Goal: Transaction & Acquisition: Purchase product/service

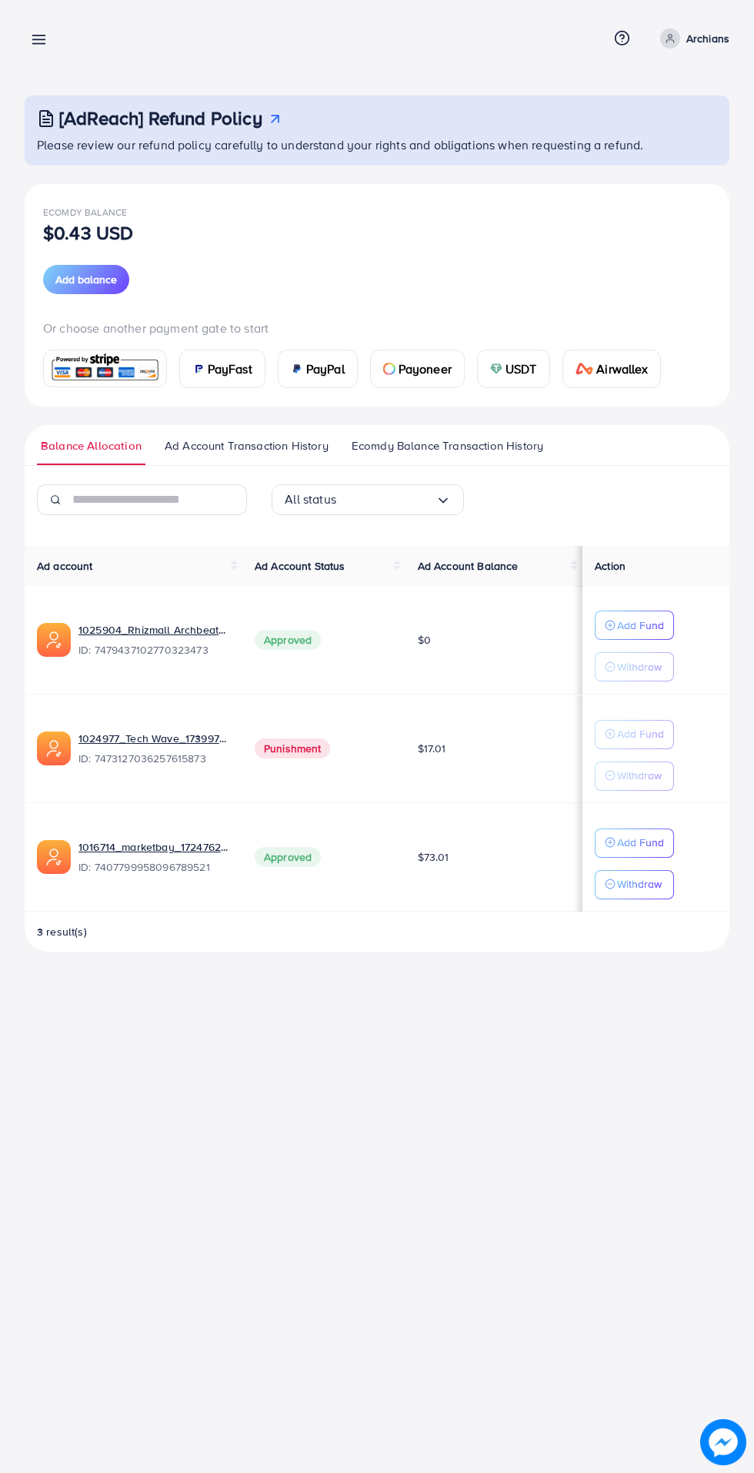
click at [38, 44] on line at bounding box center [39, 44] width 12 height 0
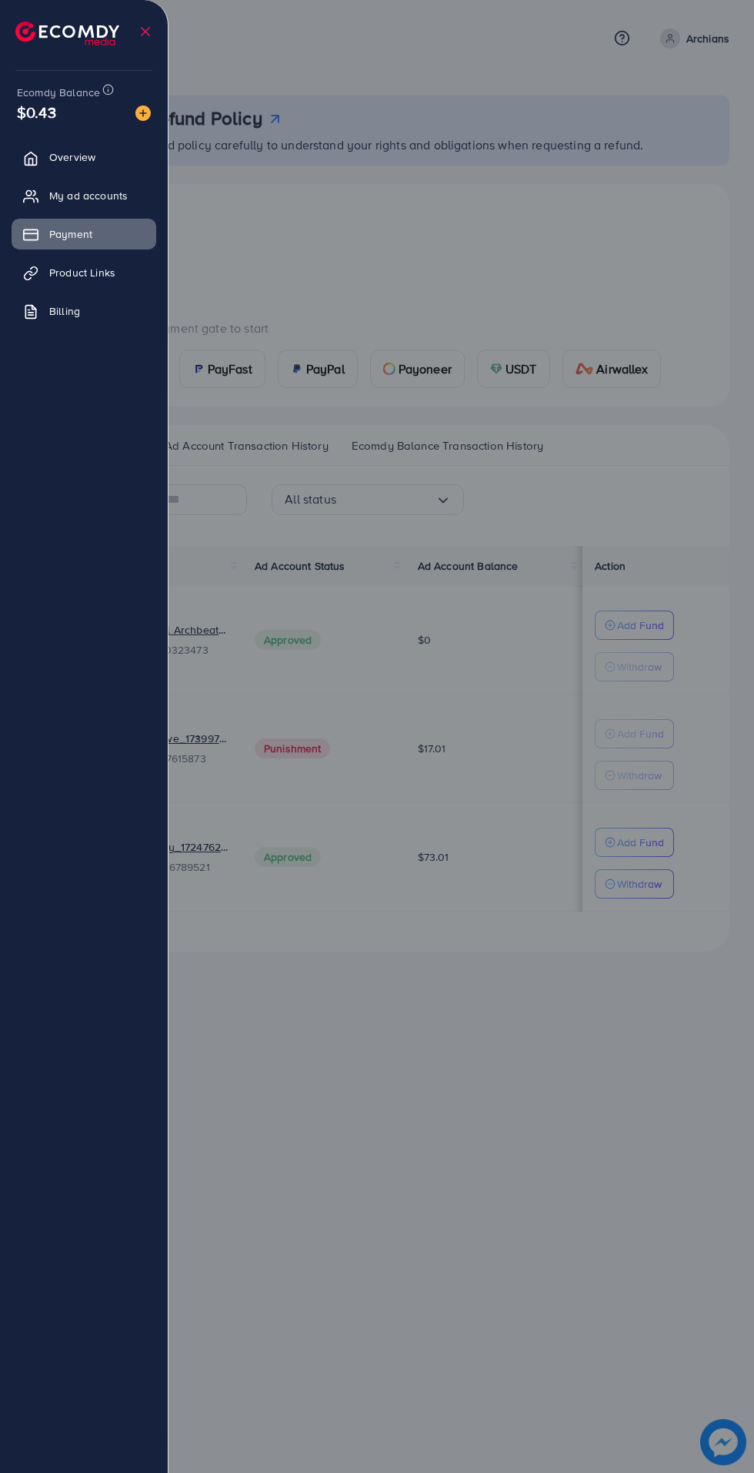
click at [92, 197] on span "My ad accounts" at bounding box center [88, 195] width 79 height 15
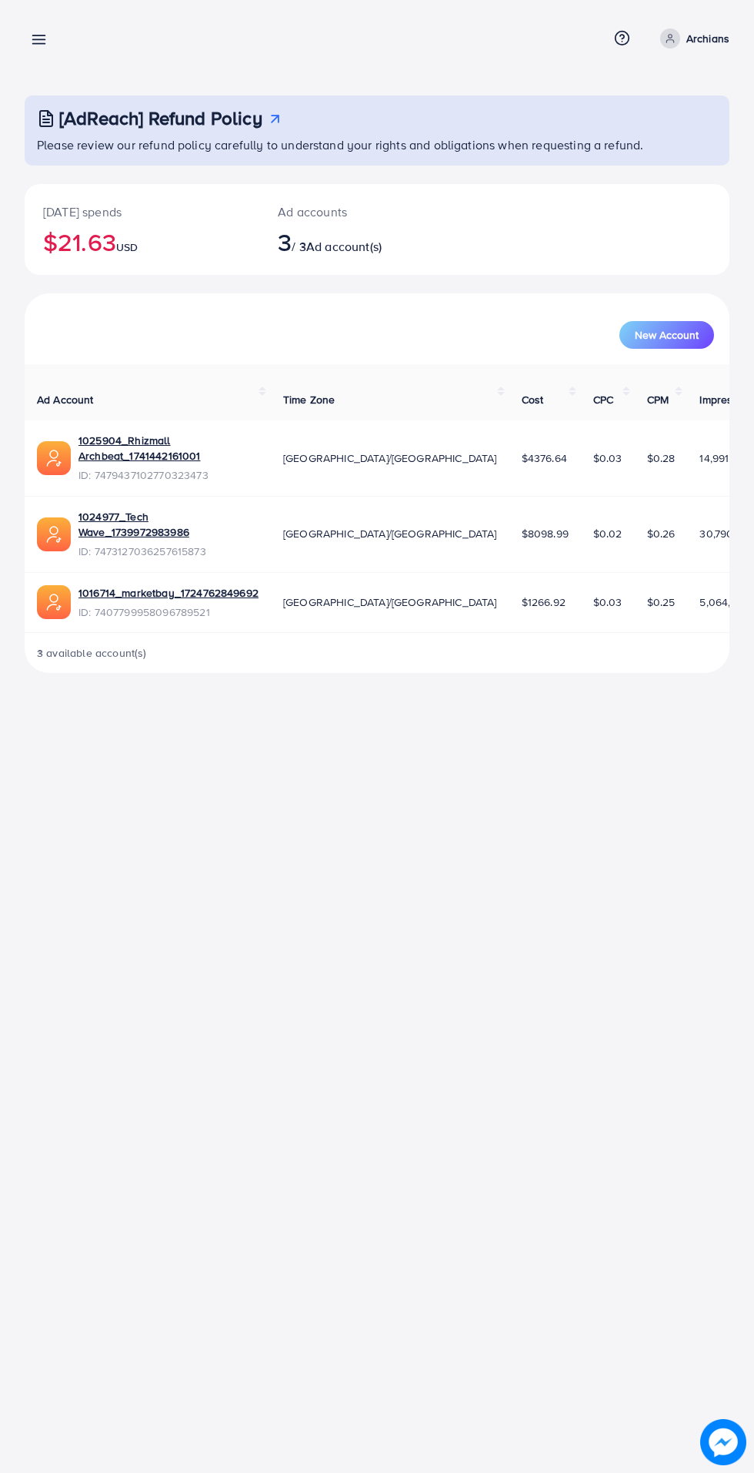
click at [41, 36] on line at bounding box center [39, 36] width 12 height 0
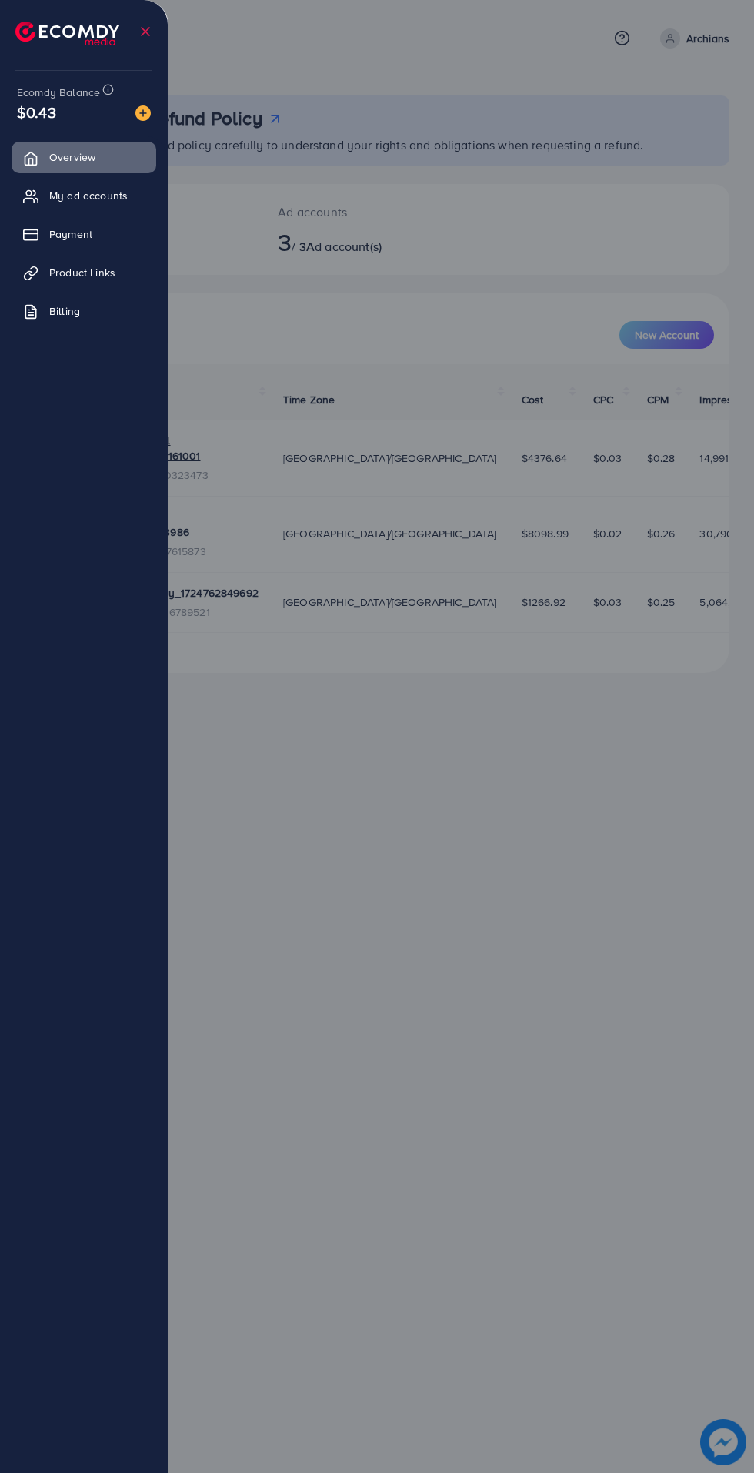
click at [91, 200] on span "My ad accounts" at bounding box center [88, 195] width 79 height 15
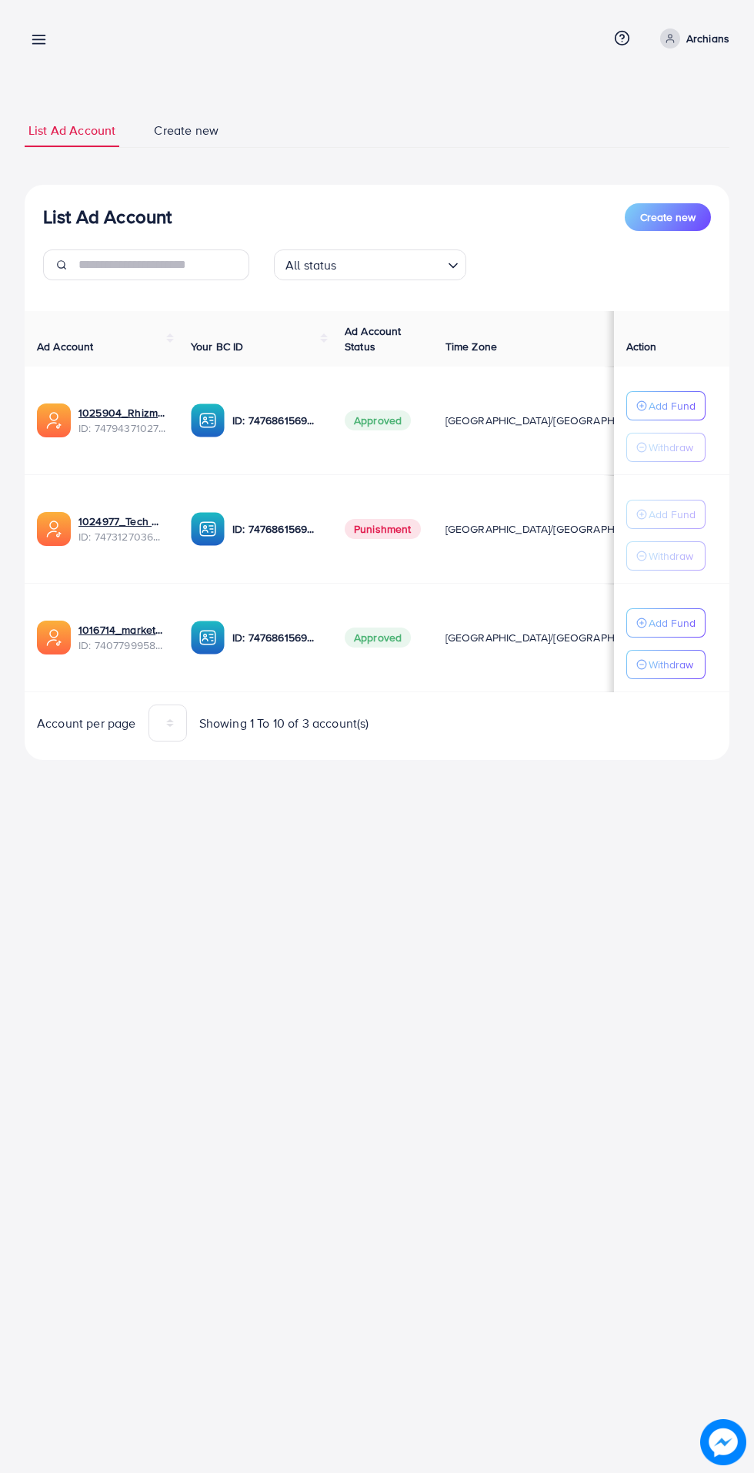
click at [38, 36] on line at bounding box center [39, 36] width 12 height 0
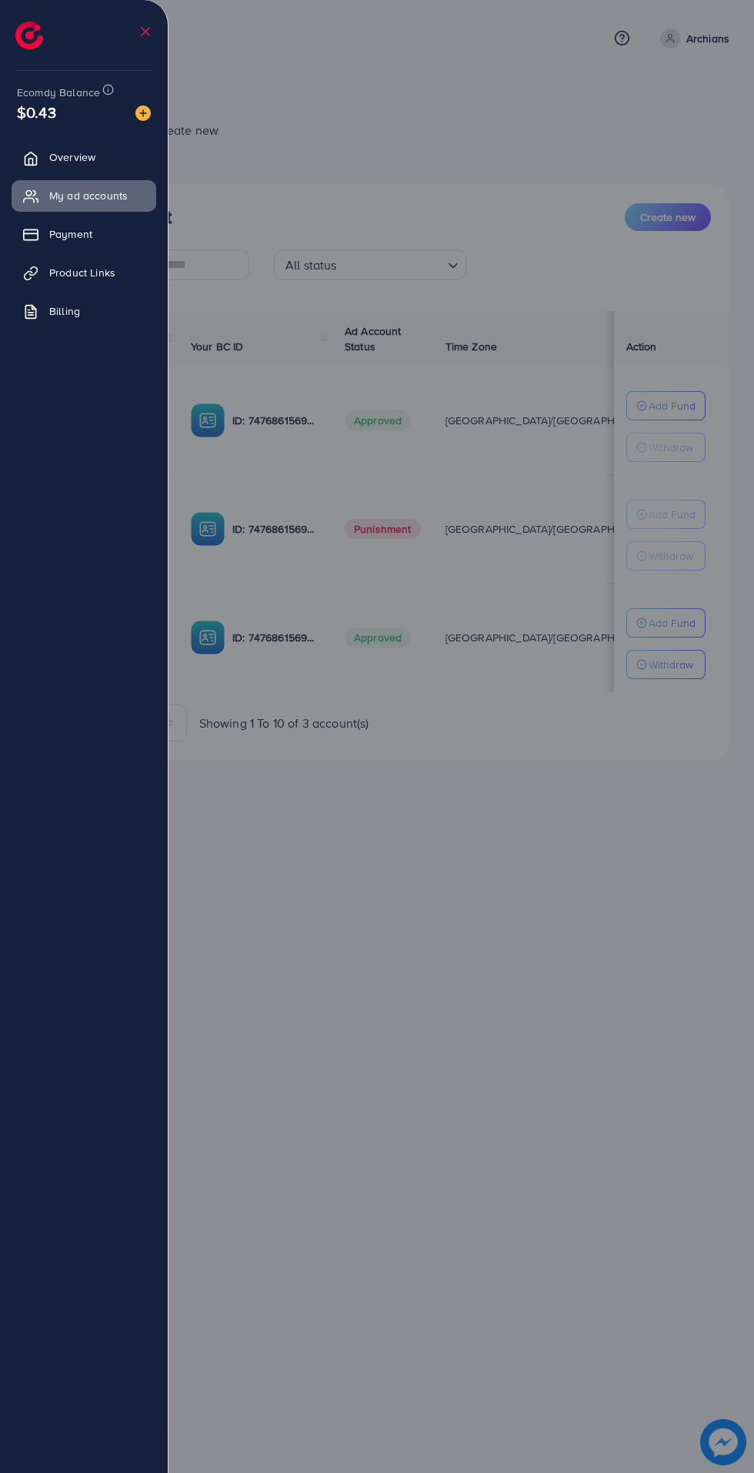
click at [80, 234] on span "Payment" at bounding box center [70, 233] width 43 height 15
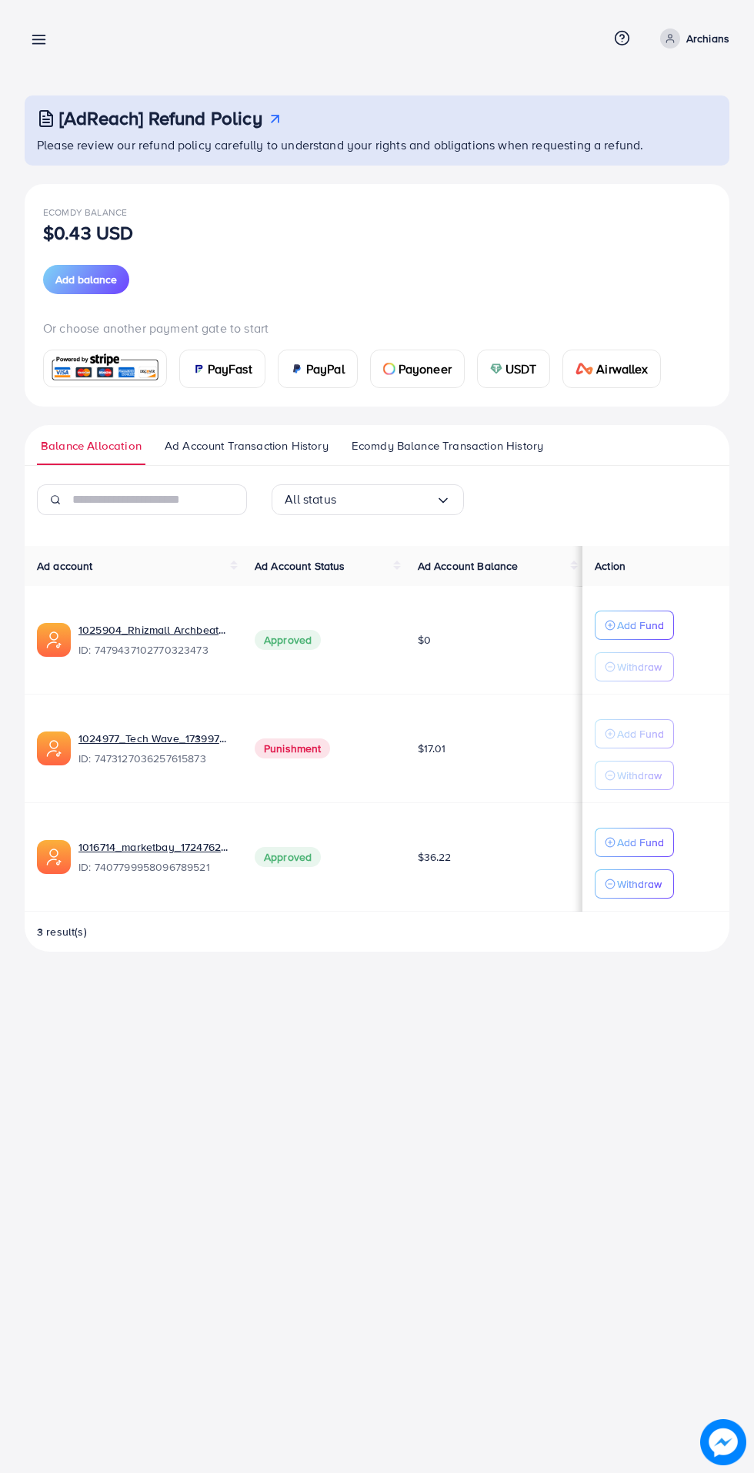
click at [499, 350] on div "USDT" at bounding box center [514, 368] width 72 height 37
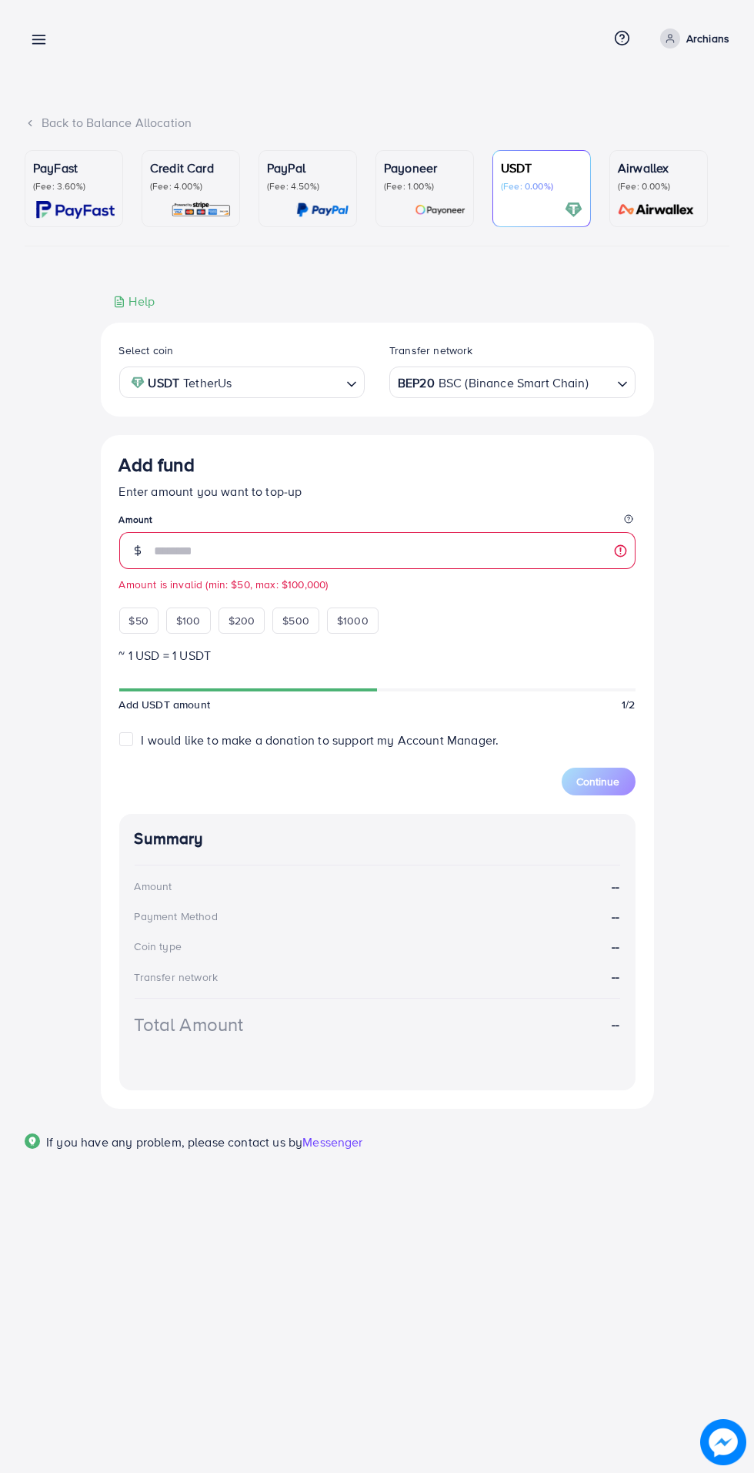
type input "**"
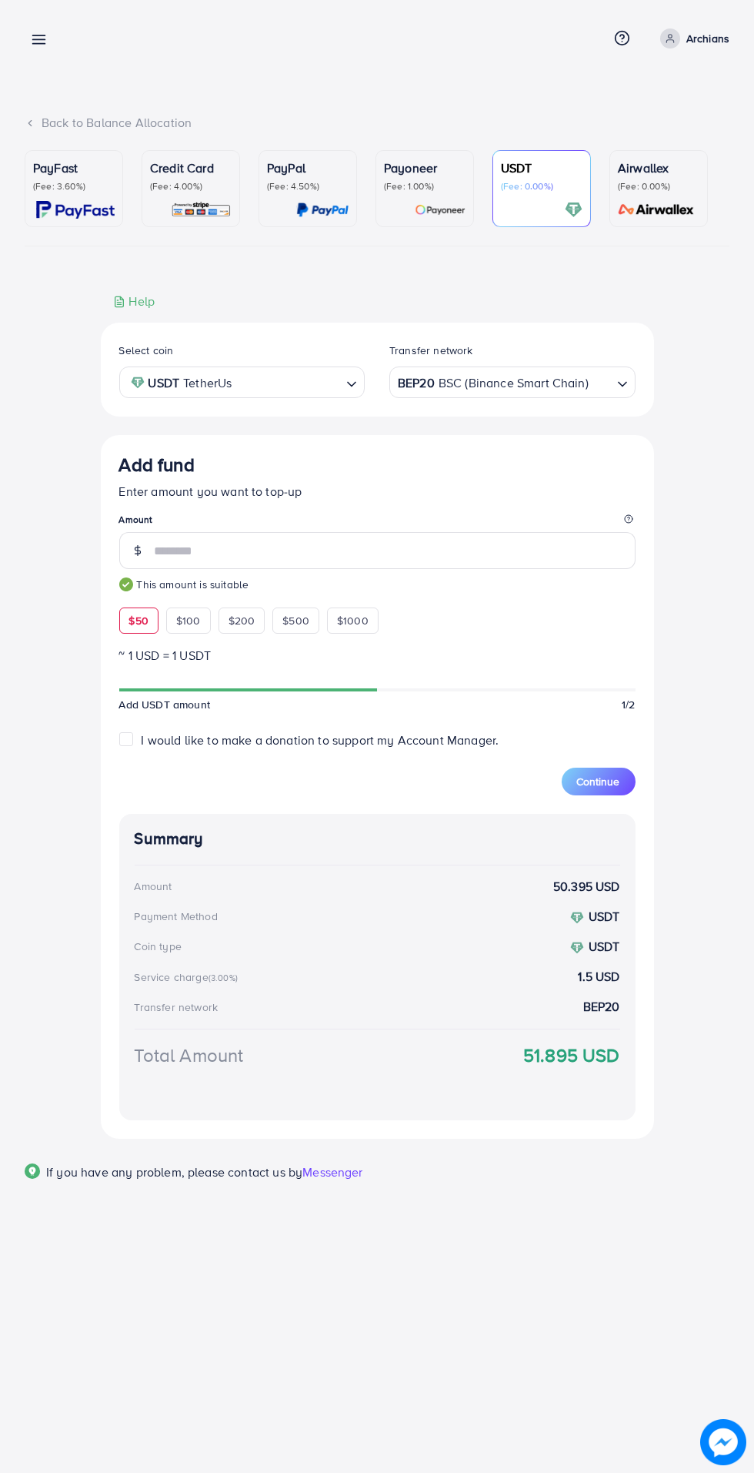
click at [611, 788] on span "Continue" at bounding box center [598, 781] width 43 height 15
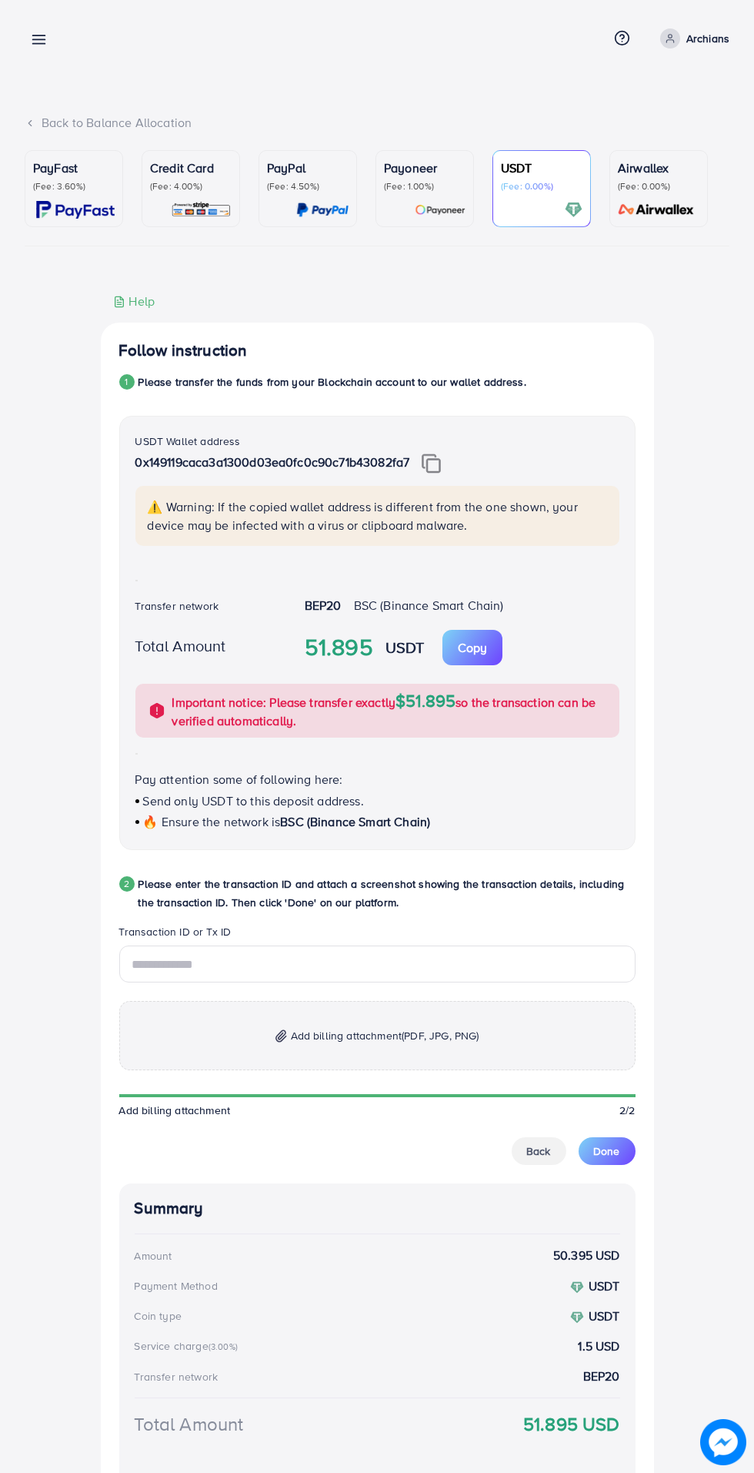
click at [433, 464] on img at bounding box center [431, 463] width 19 height 20
click at [303, 969] on input "text" at bounding box center [377, 963] width 517 height 37
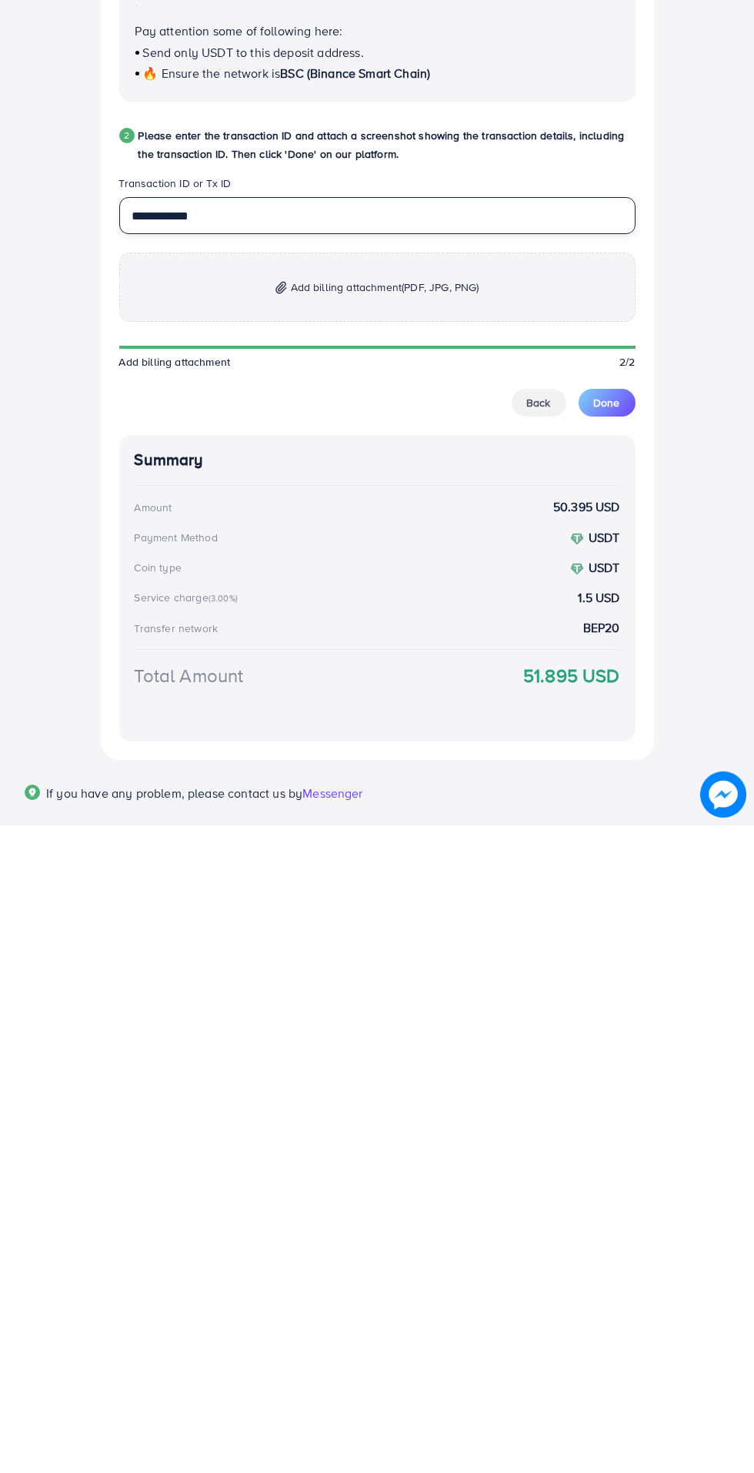
scroll to position [140, 0]
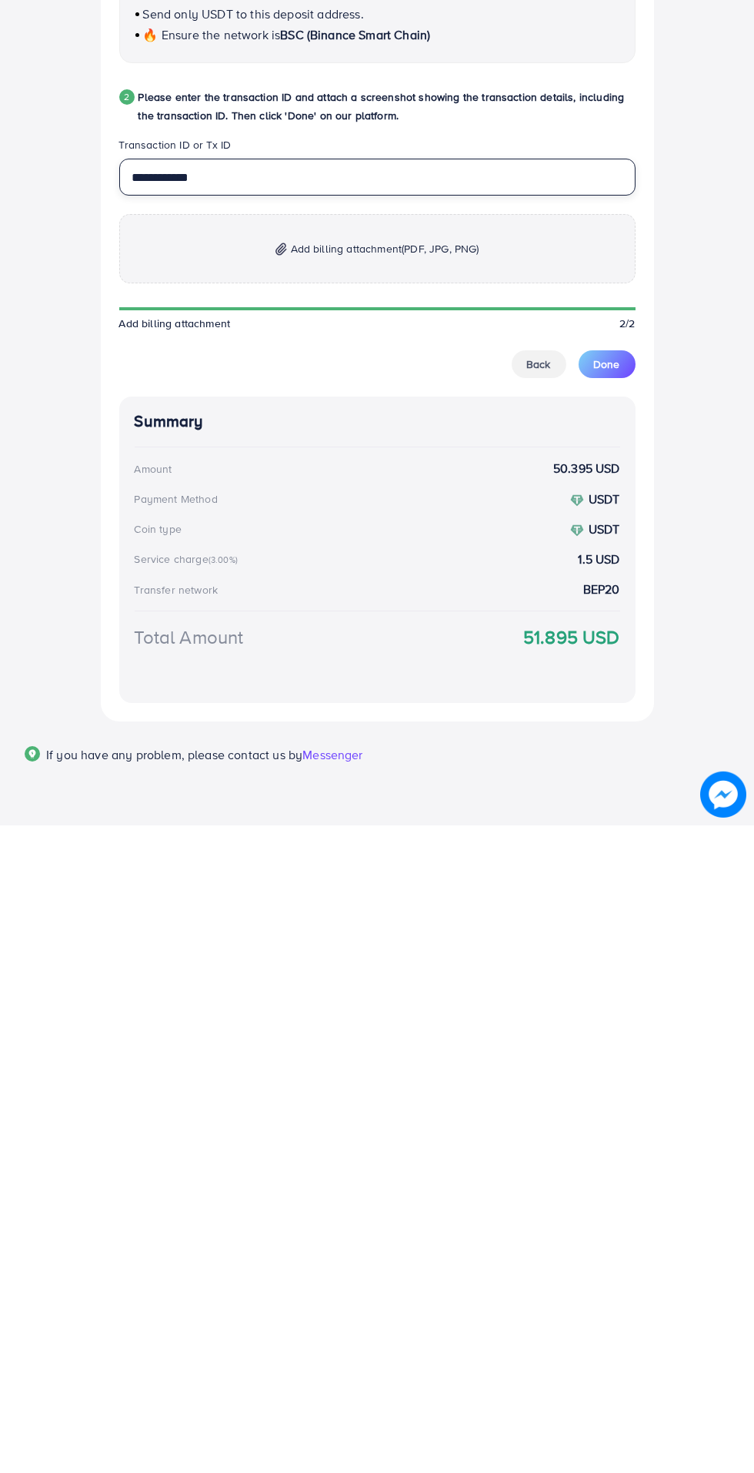
type input "**********"
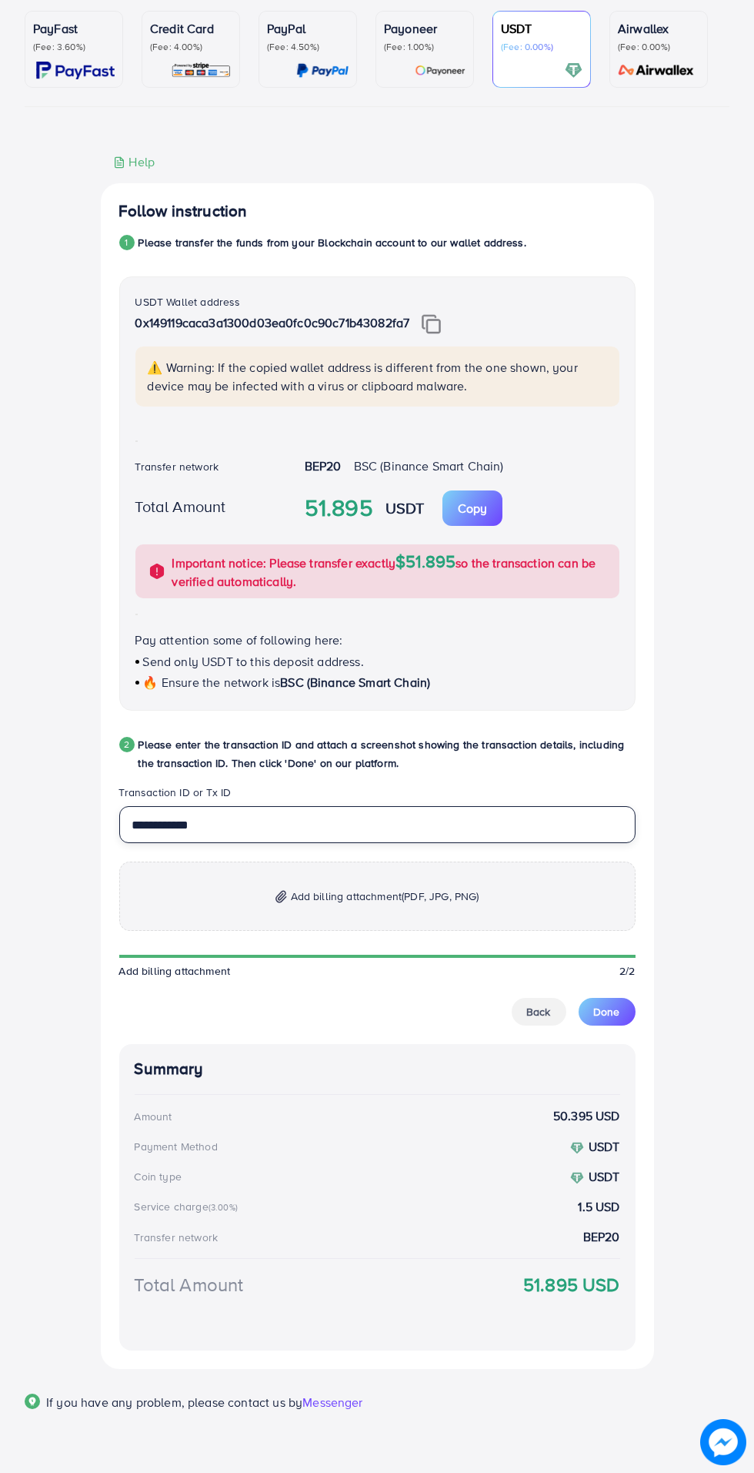
scroll to position [0, 0]
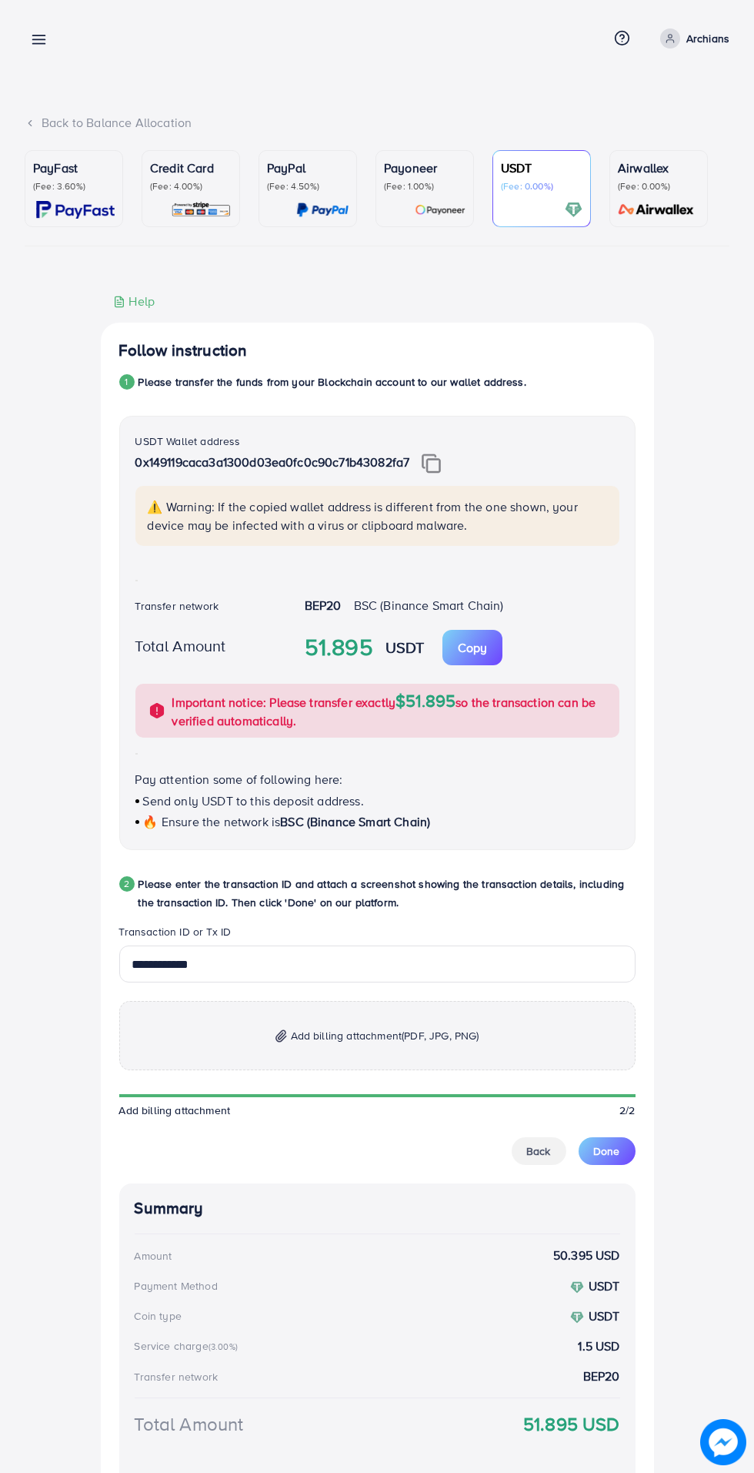
click at [343, 257] on div "PayFast (Fee: 3.60%) Credit Card (Fee: 4.00%) PayPal (Fee: 4.50%) Payoneer (Fee…" at bounding box center [377, 859] width 705 height 1419
click at [361, 1042] on span "Add billing attachment (PDF, JPG, PNG)" at bounding box center [385, 1035] width 189 height 18
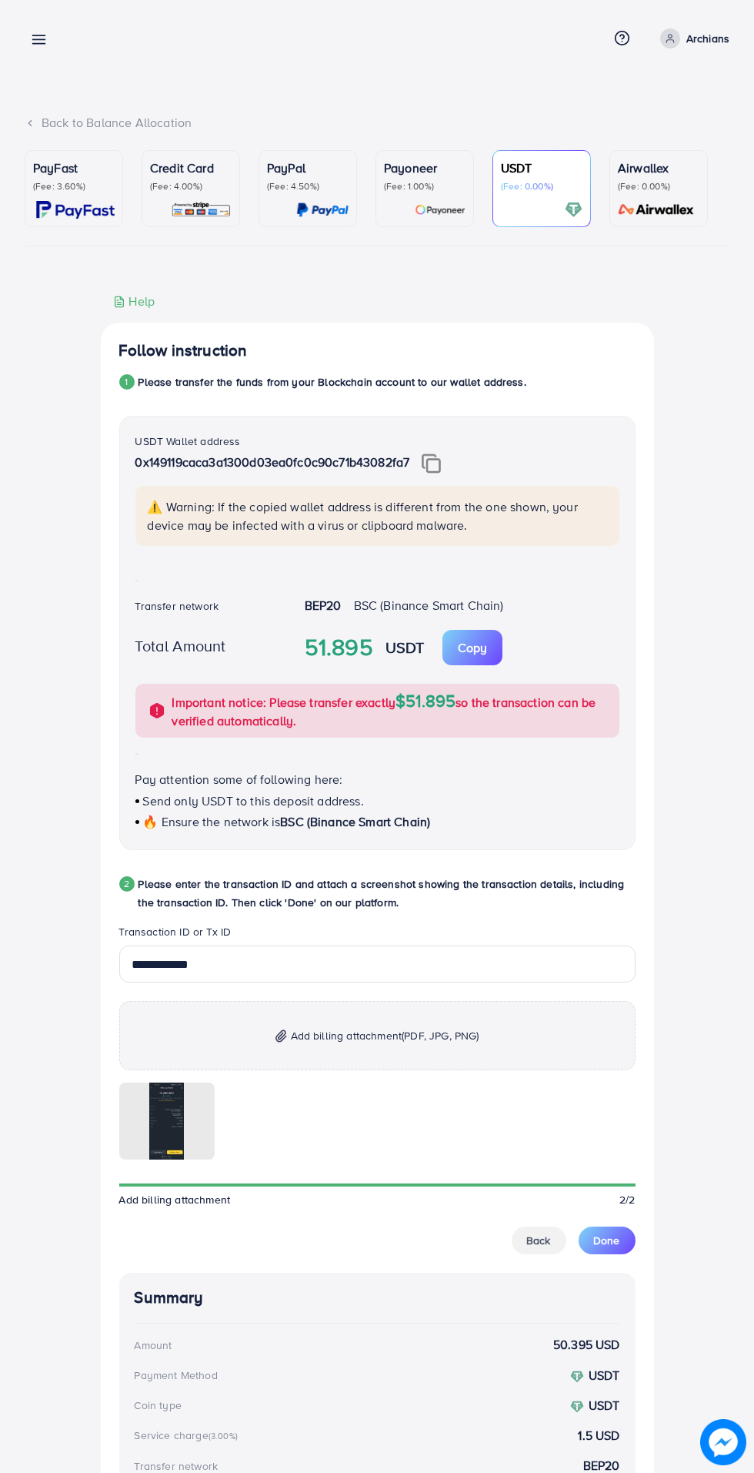
click at [619, 1246] on span "Done" at bounding box center [607, 1240] width 26 height 15
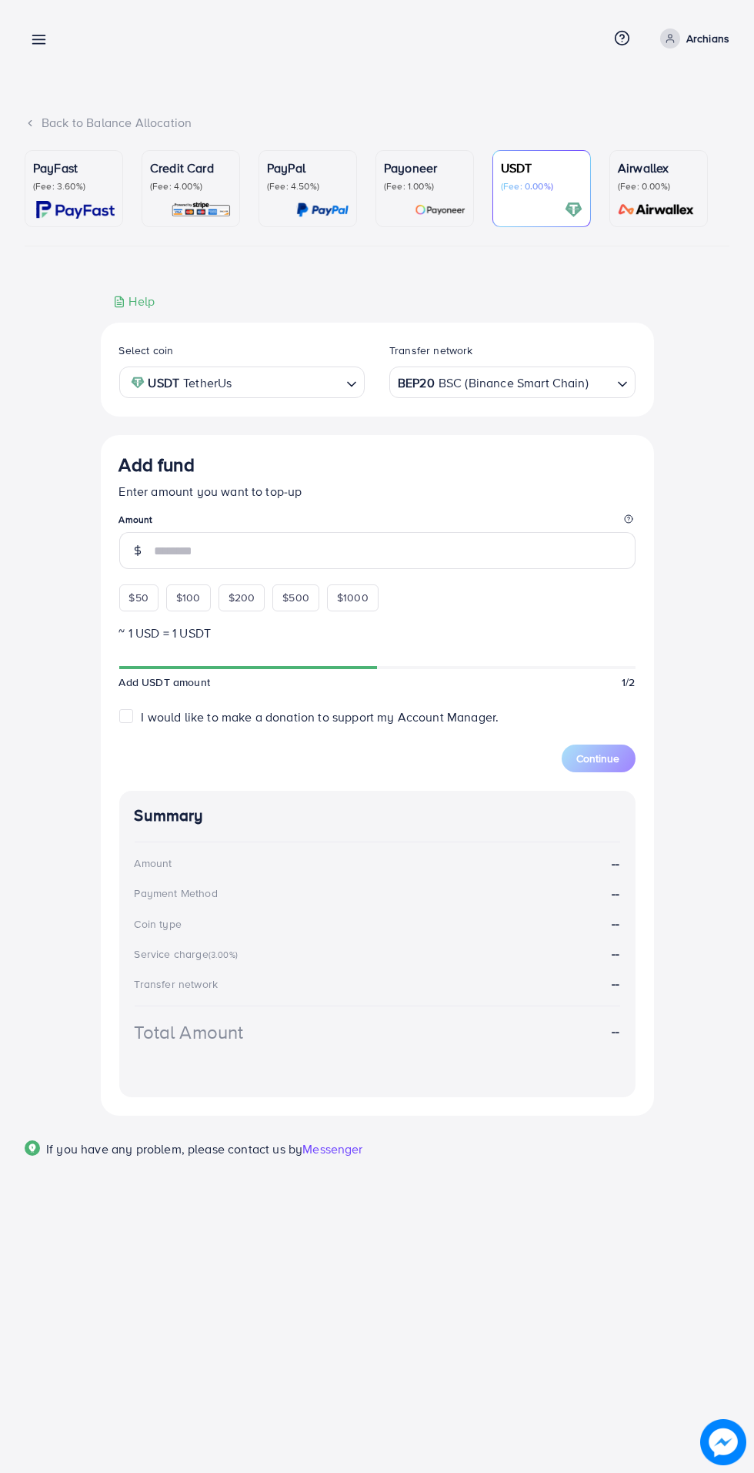
click at [43, 36] on line at bounding box center [39, 36] width 12 height 0
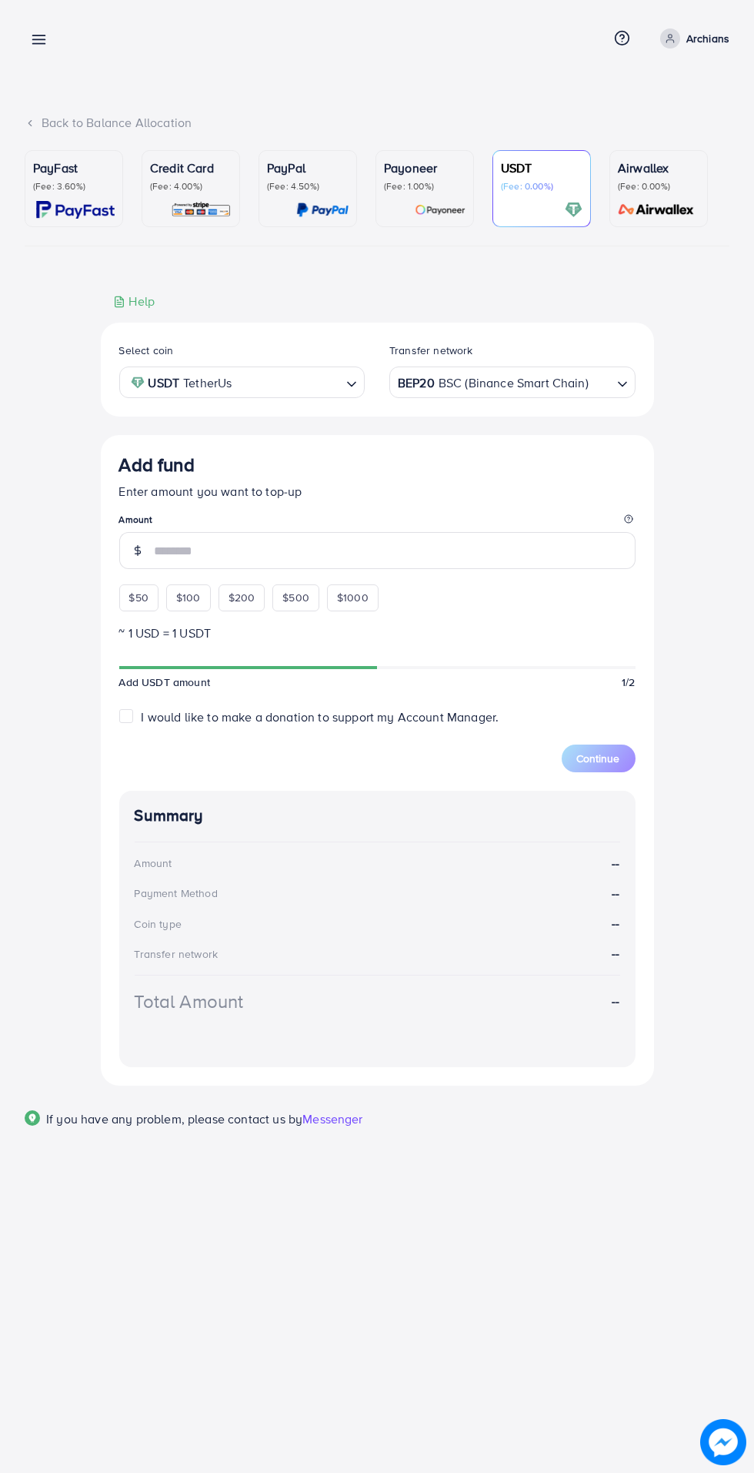
click at [35, 31] on link at bounding box center [36, 38] width 22 height 19
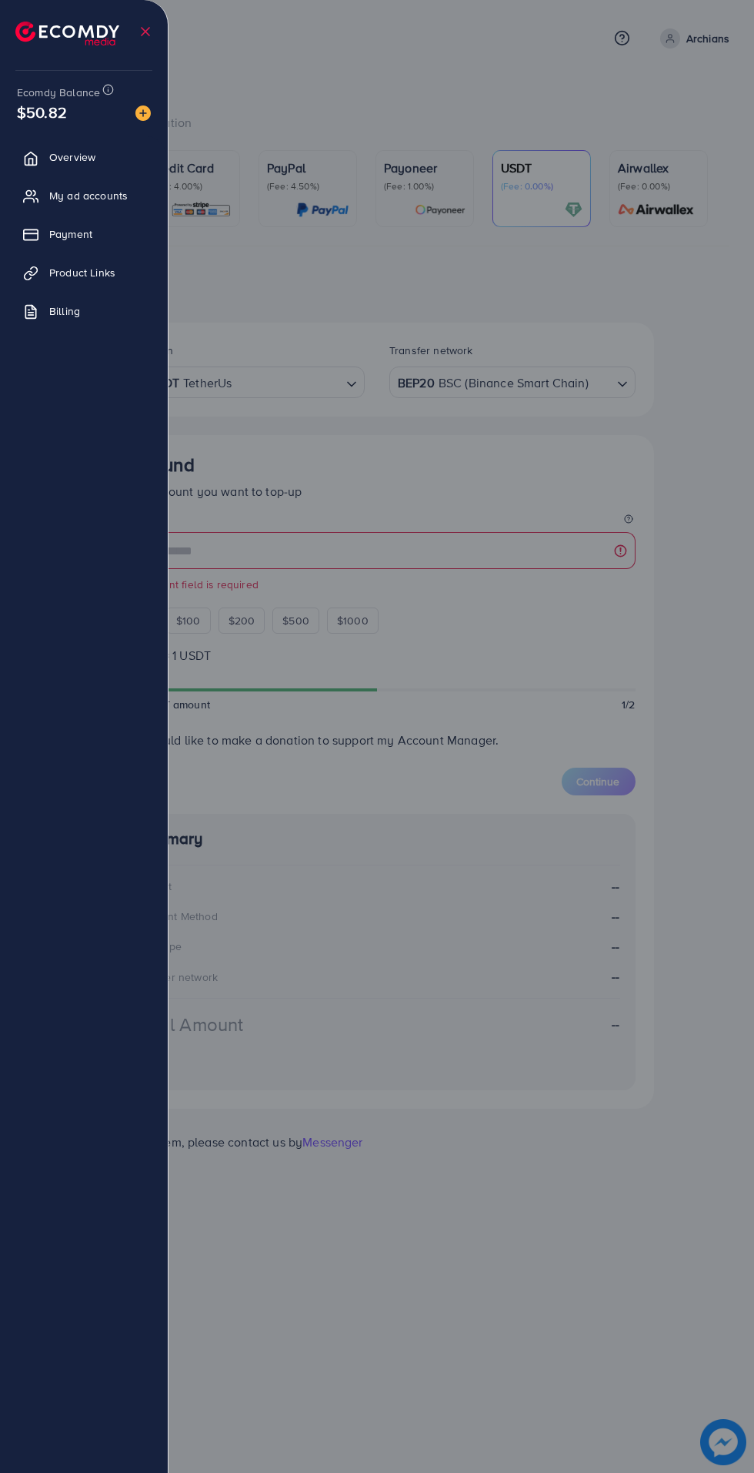
click at [69, 238] on span "Payment" at bounding box center [70, 233] width 43 height 15
